Goal: Task Accomplishment & Management: Manage account settings

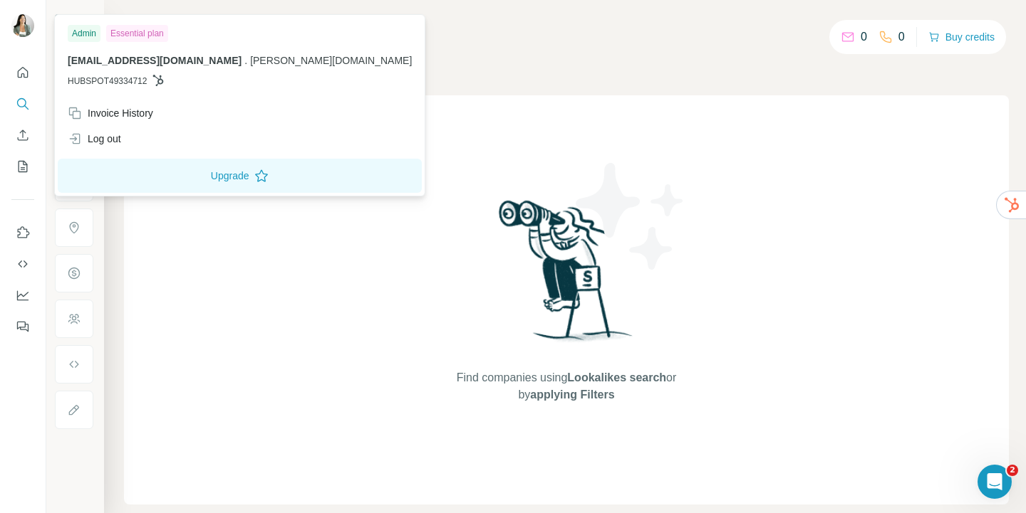
click at [20, 35] on img at bounding box center [22, 25] width 23 height 23
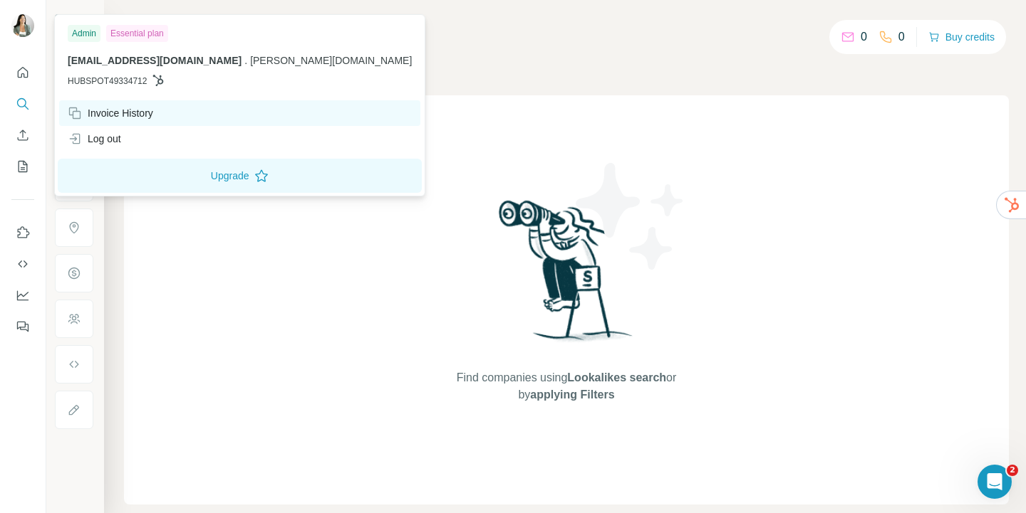
click at [130, 122] on div "Invoice History" at bounding box center [239, 113] width 361 height 26
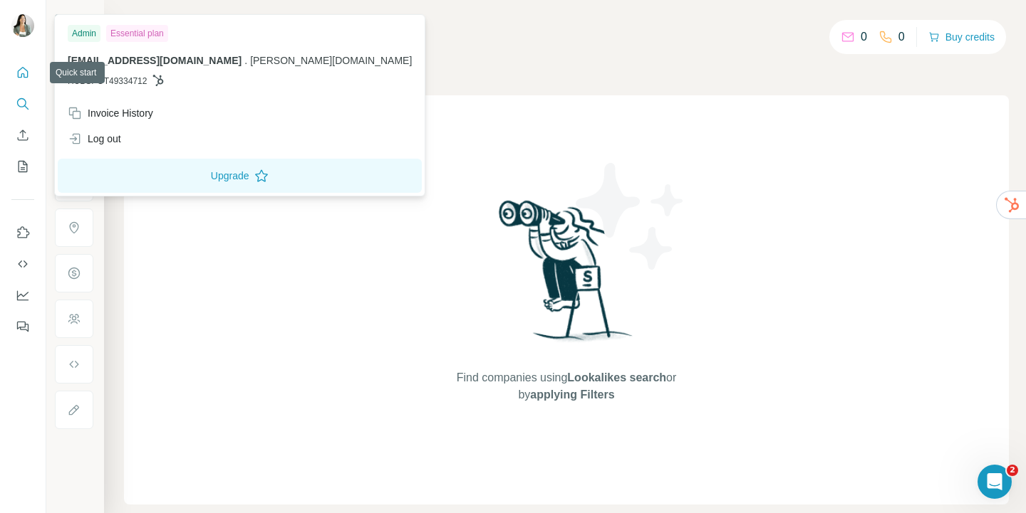
click at [21, 78] on icon "Quick start" at bounding box center [23, 73] width 14 height 14
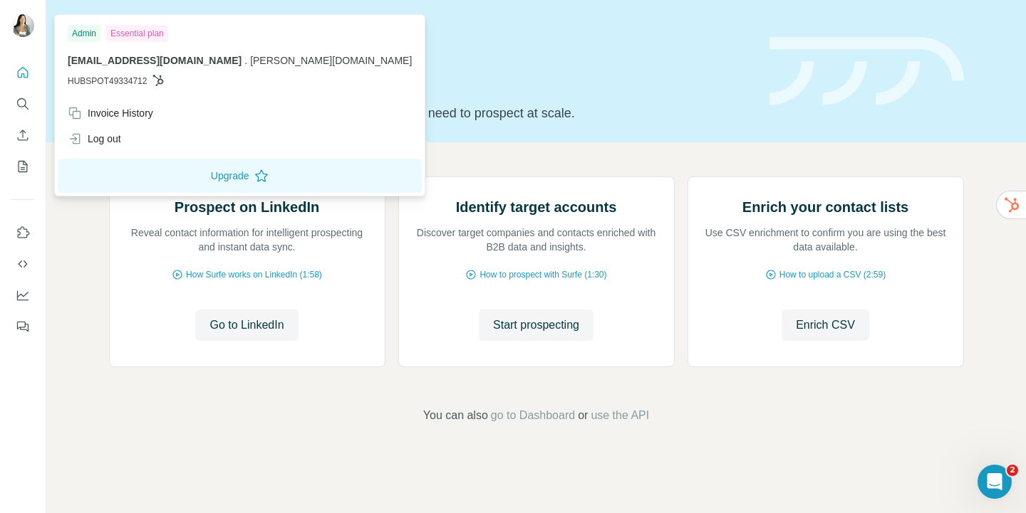
click at [22, 17] on img at bounding box center [22, 25] width 23 height 23
click at [687, 177] on img at bounding box center [687, 177] width 0 height 0
